Goal: Go to known website: Go to known website

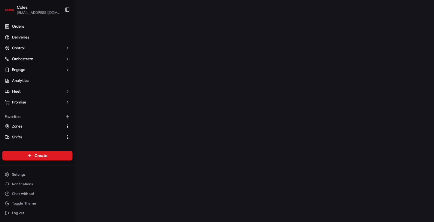
scroll to position [36, 0]
